Goal: Information Seeking & Learning: Learn about a topic

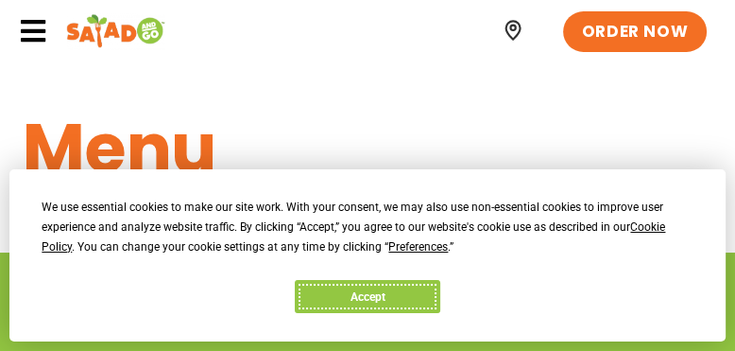
click at [368, 297] on button "Accept" at bounding box center [368, 296] width 146 height 33
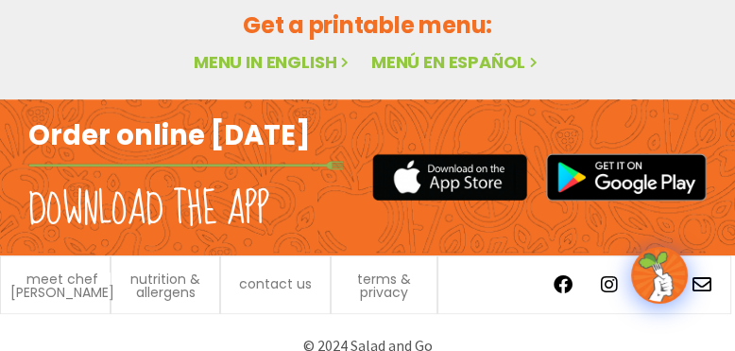
scroll to position [1182, 0]
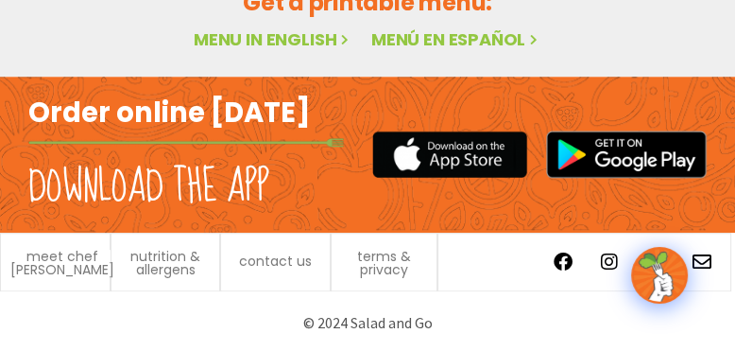
click at [300, 35] on link "Menu in English" at bounding box center [273, 39] width 159 height 24
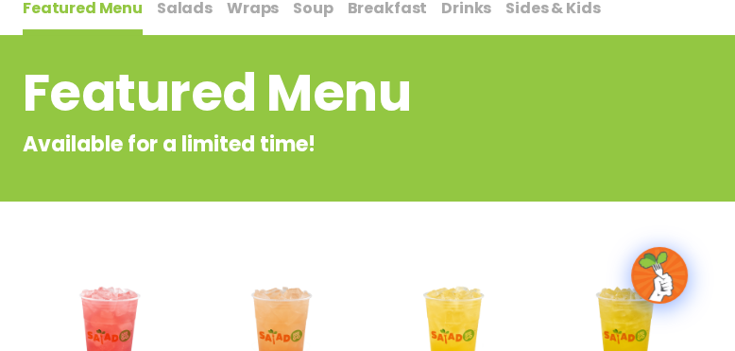
scroll to position [143, 0]
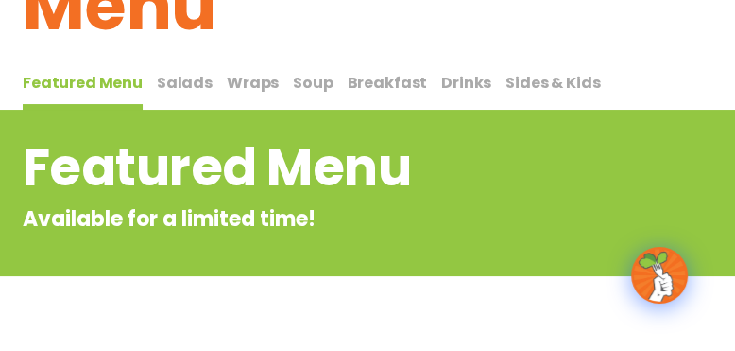
click at [165, 79] on span "Salads" at bounding box center [185, 83] width 56 height 22
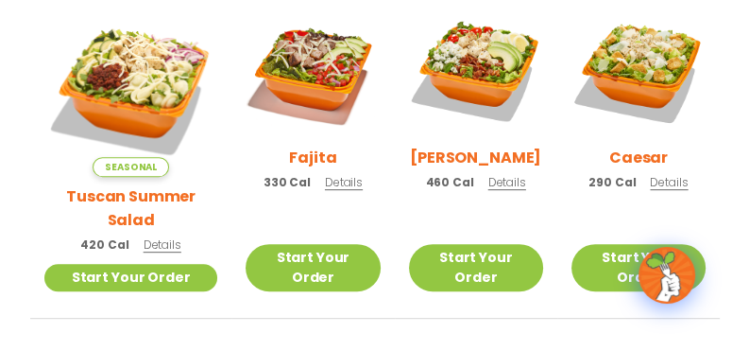
scroll to position [615, 0]
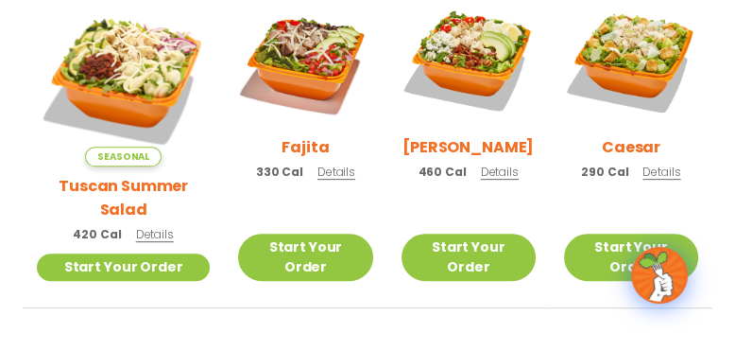
click at [318, 180] on span "Details" at bounding box center [337, 172] width 38 height 16
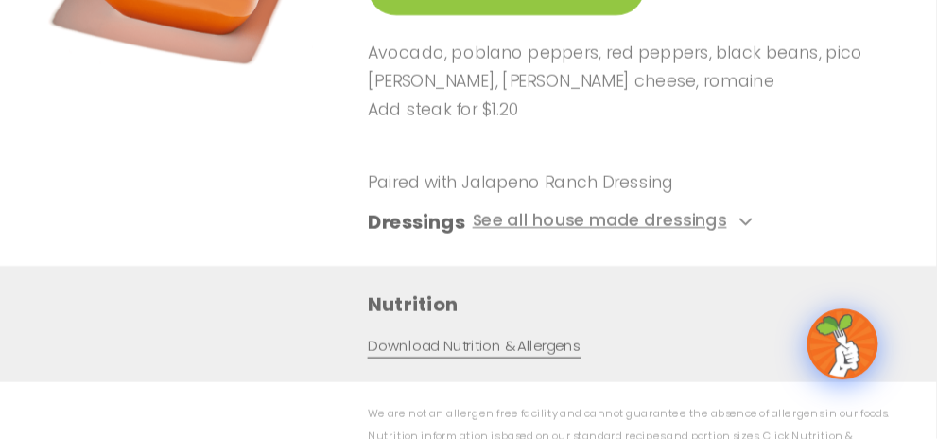
scroll to position [616, 0]
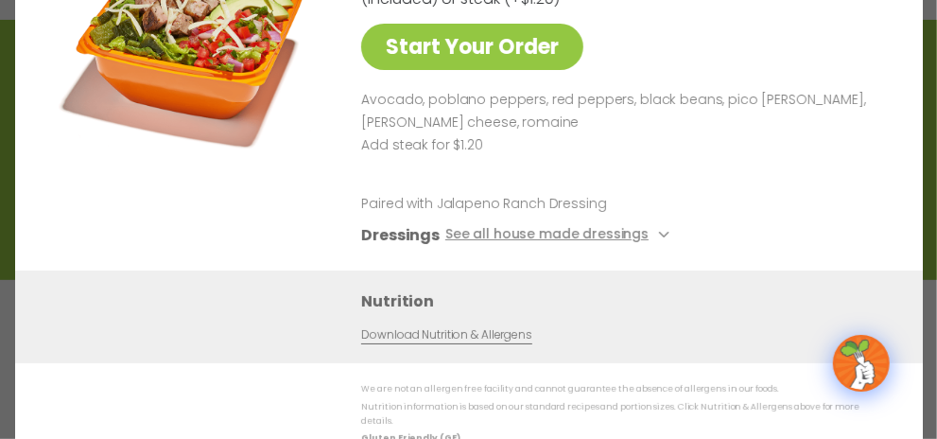
scroll to position [179, 0]
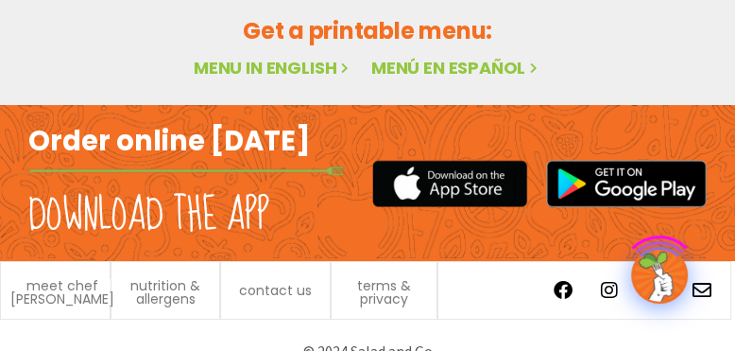
scroll to position [1180, 0]
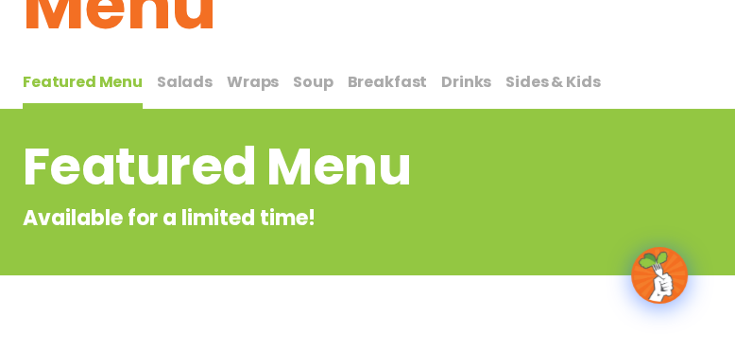
scroll to position [143, 0]
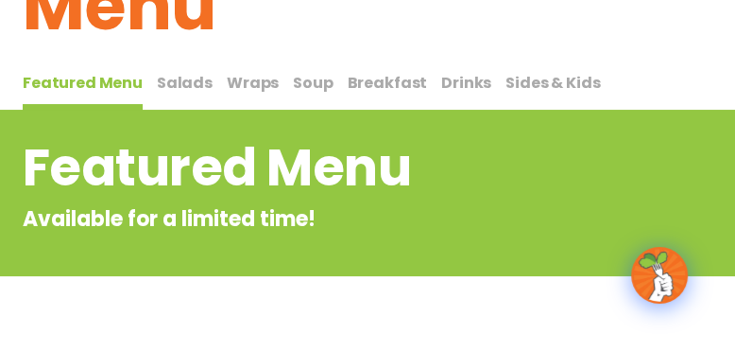
click at [184, 80] on span "Salads" at bounding box center [185, 83] width 56 height 22
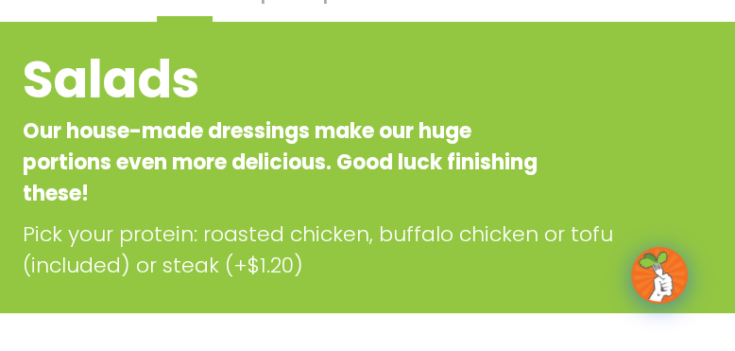
scroll to position [48, 0]
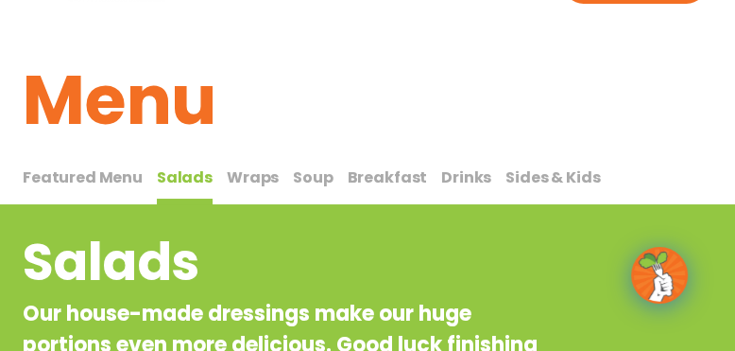
click at [250, 174] on span "Wraps" at bounding box center [253, 177] width 52 height 22
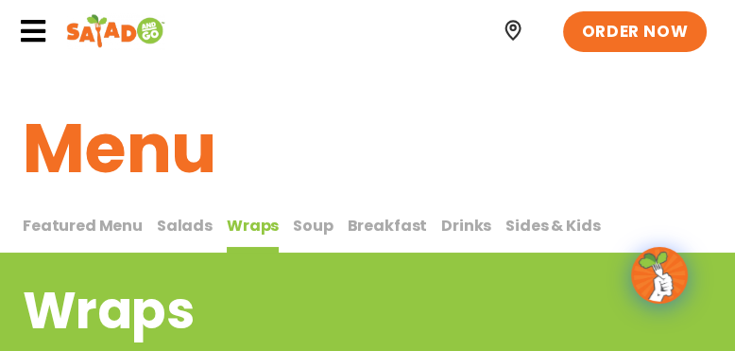
click at [316, 222] on span "Soup" at bounding box center [313, 226] width 40 height 22
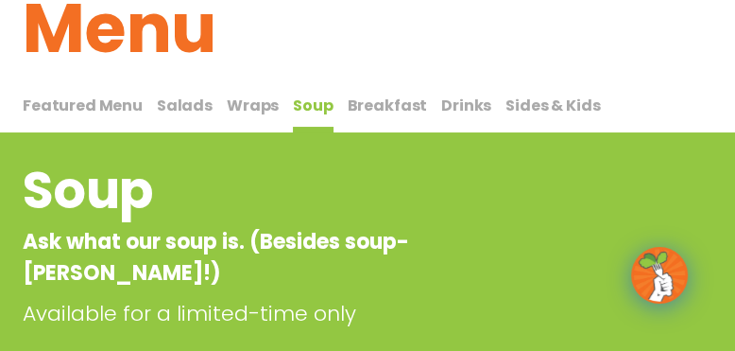
scroll to position [95, 0]
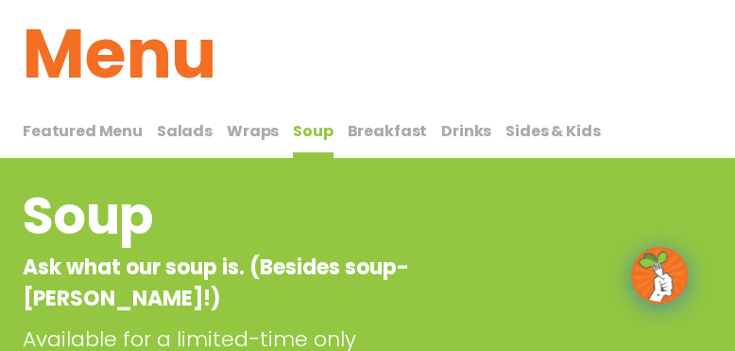
click at [371, 128] on span "Breakfast" at bounding box center [388, 131] width 80 height 22
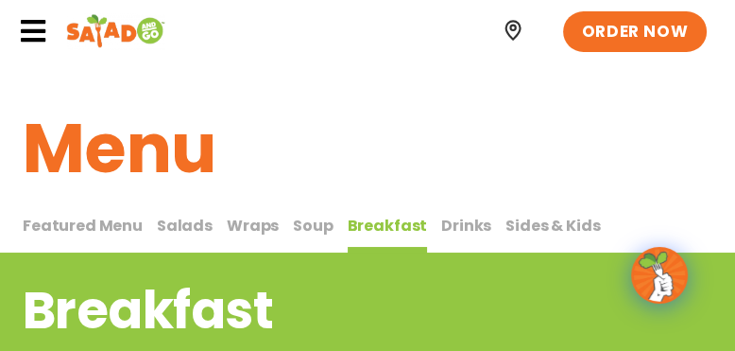
click at [449, 223] on span "Drinks" at bounding box center [466, 226] width 50 height 22
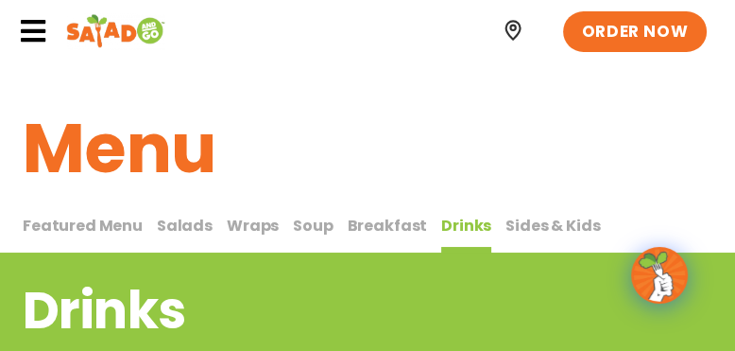
click at [527, 232] on span "Sides & Kids" at bounding box center [553, 226] width 95 height 22
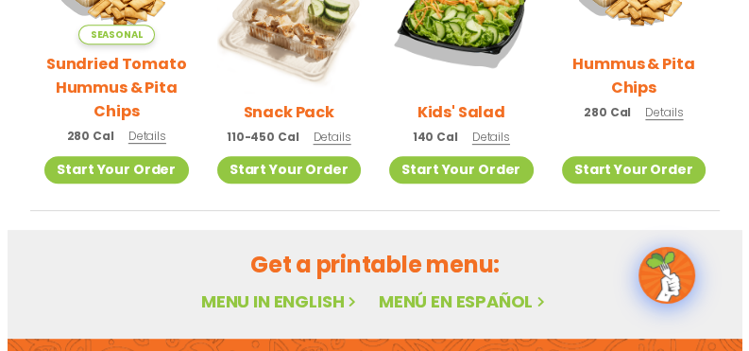
scroll to position [473, 0]
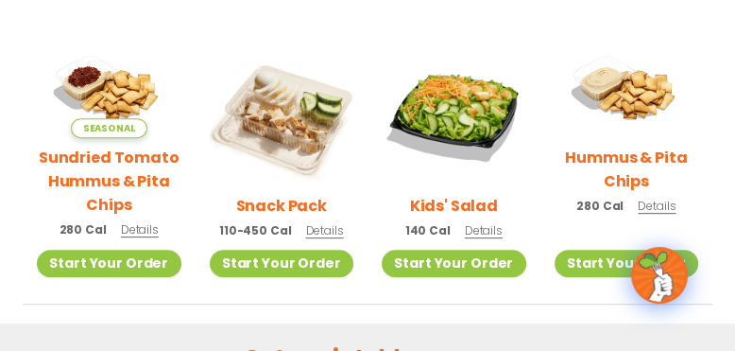
click at [232, 215] on div "Snack Pack 110-450 Cal Details" at bounding box center [282, 146] width 145 height 208
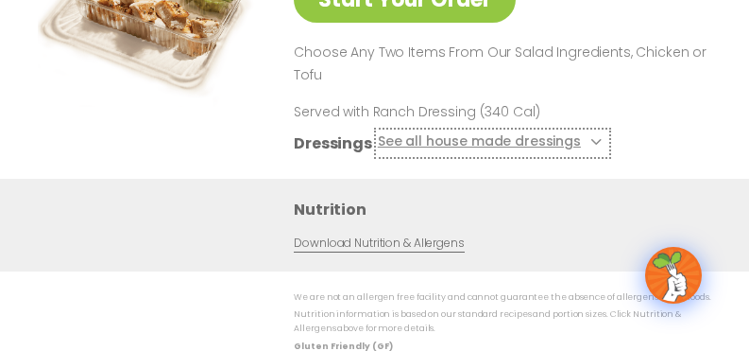
click at [591, 143] on icon at bounding box center [595, 142] width 8 height 8
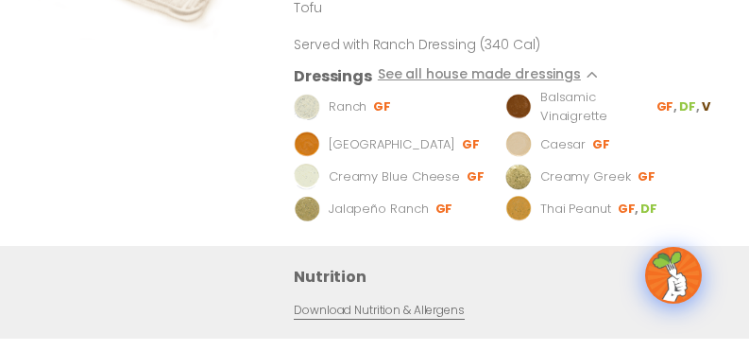
click at [247, 150] on div "Start Your Order" at bounding box center [149, 32] width 222 height 428
click at [643, 76] on div "Dressings See all house made dressings" at bounding box center [503, 76] width 418 height 24
